Goal: Transaction & Acquisition: Purchase product/service

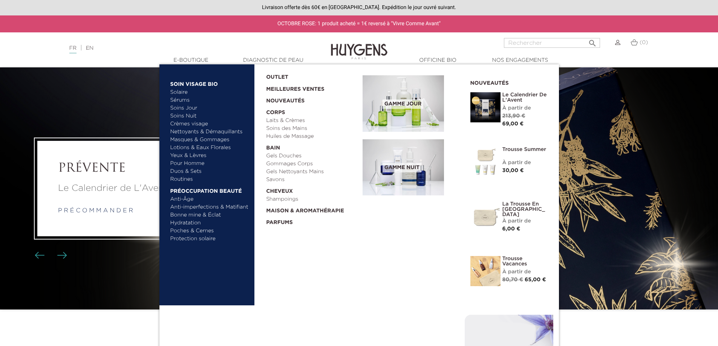
click at [282, 120] on link "Laits & Crèmes" at bounding box center [311, 121] width 91 height 8
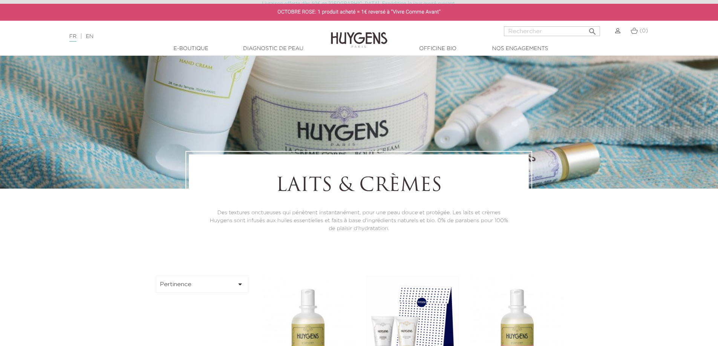
scroll to position [226, 0]
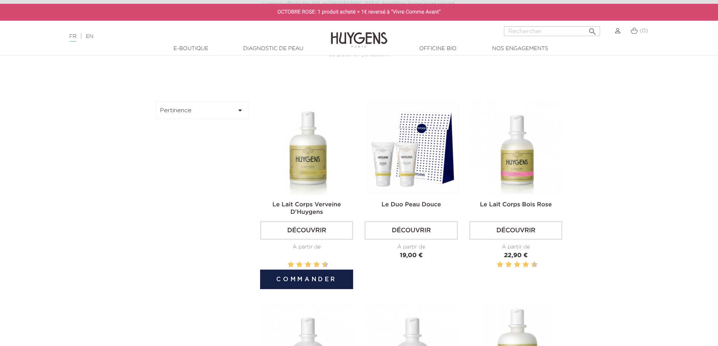
click at [302, 170] on img at bounding box center [308, 148] width 93 height 93
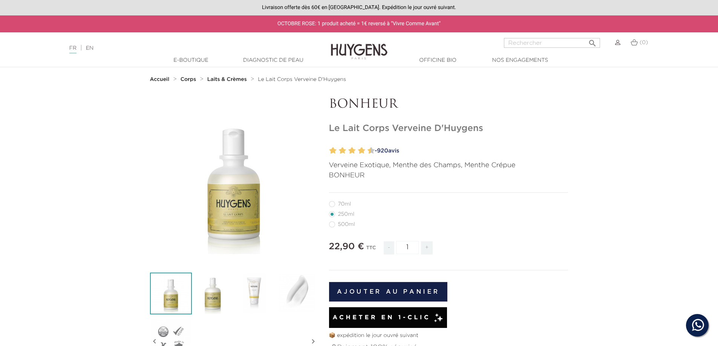
click at [375, 294] on button "Ajouter au panier" at bounding box center [388, 292] width 119 height 20
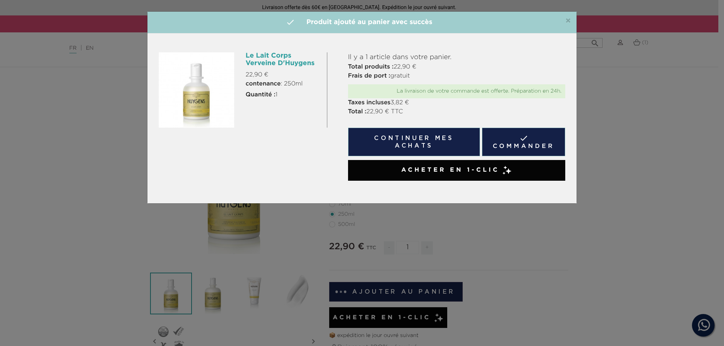
click at [517, 144] on link " Commander" at bounding box center [523, 142] width 83 height 29
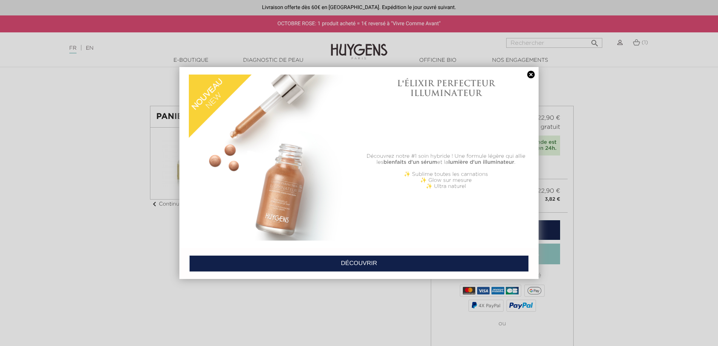
click at [302, 319] on div at bounding box center [359, 173] width 718 height 346
click at [525, 76] on div "L'ÉLIXIR PERFECTEUR ILLUMINATEUR" at bounding box center [446, 112] width 166 height 79
click at [531, 75] on link at bounding box center [531, 75] width 11 height 8
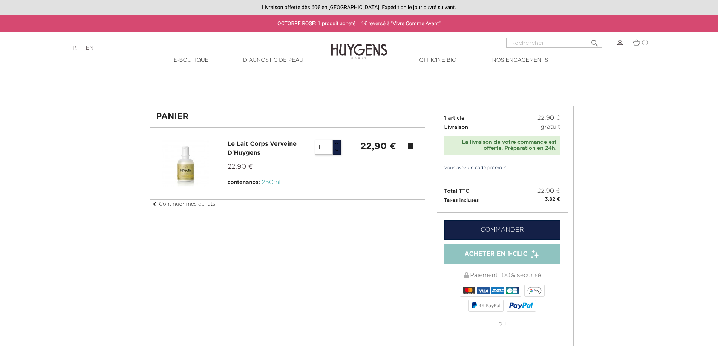
click at [298, 7] on div "Livraison offerte dès 60€ en [GEOGRAPHIC_DATA]. Expédition le jour ouvré suivan…" at bounding box center [359, 7] width 718 height 15
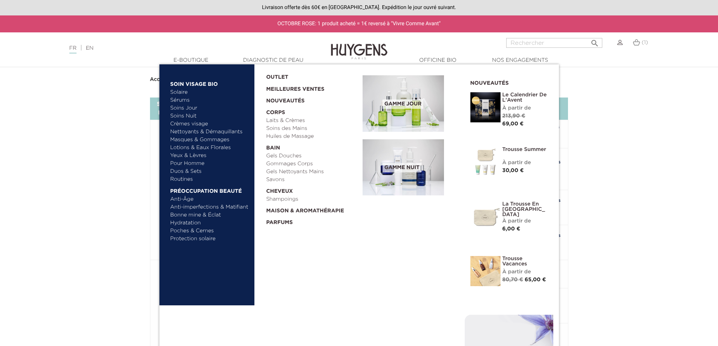
click at [192, 61] on link "  E-Boutique" at bounding box center [190, 61] width 75 height 8
